Goal: Browse casually: Explore the website without a specific task or goal

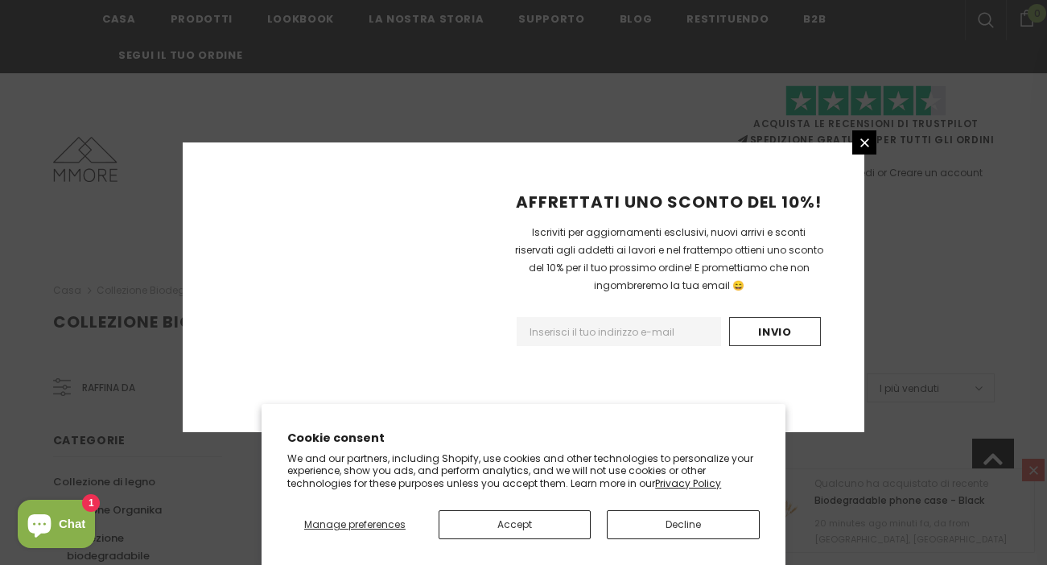
scroll to position [1118, 0]
